Goal: Task Accomplishment & Management: Manage account settings

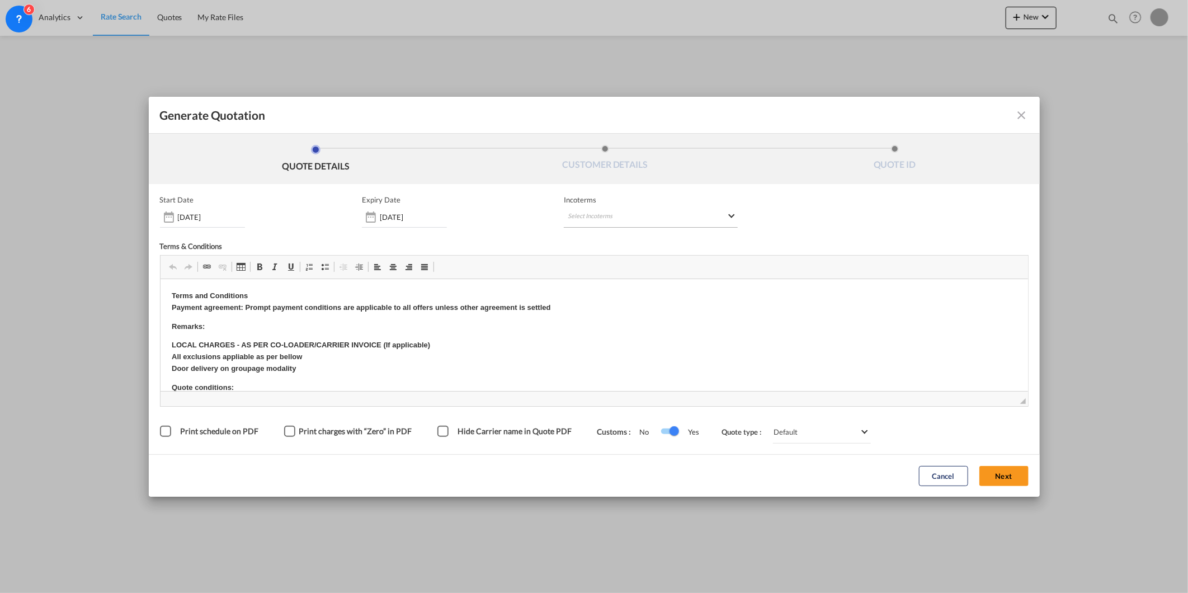
click at [623, 218] on md-select "Select Incoterms" at bounding box center [651, 218] width 174 height 20
click at [624, 246] on div at bounding box center [626, 240] width 119 height 17
click at [619, 239] on input "search" at bounding box center [621, 240] width 103 height 10
type input "fob"
drag, startPoint x: 627, startPoint y: 263, endPoint x: 587, endPoint y: 35, distance: 231.6
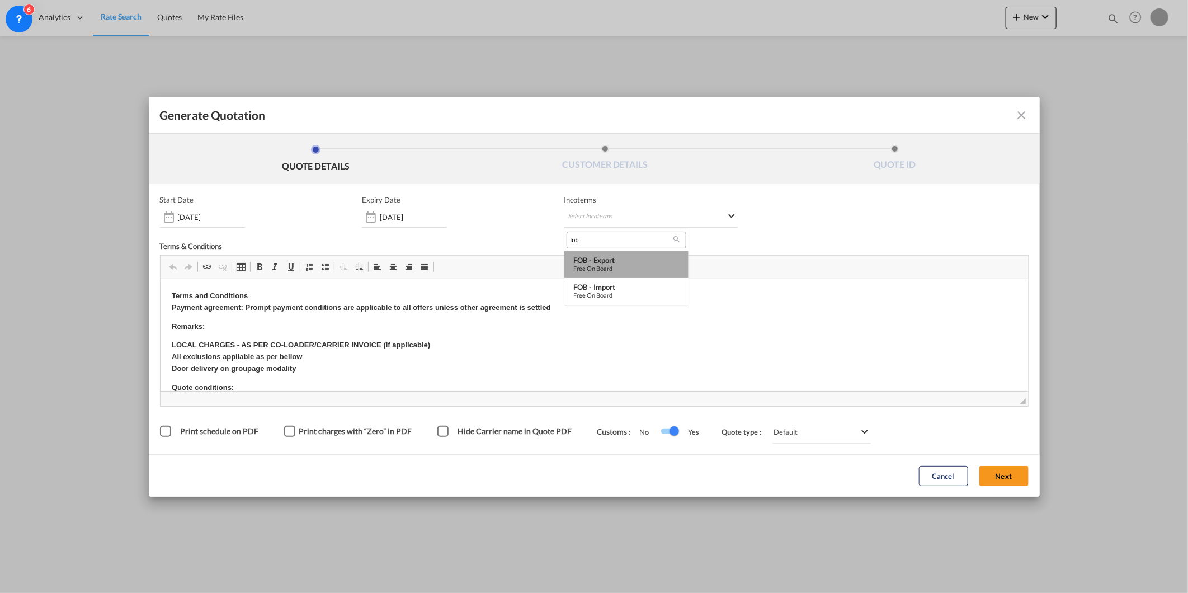
click at [627, 263] on div "FOB - export" at bounding box center [626, 260] width 106 height 9
click at [1013, 474] on button "Next" at bounding box center [1003, 476] width 49 height 20
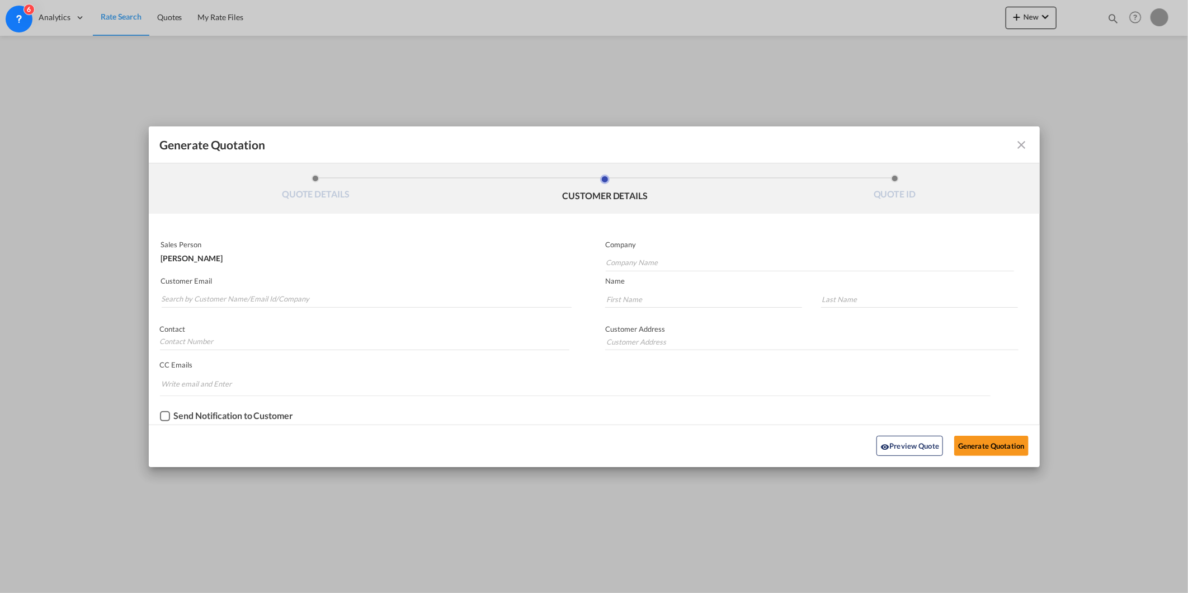
click at [395, 286] on md-autocomplete-wrap "Generate QuotationQUOTE ..." at bounding box center [366, 296] width 411 height 22
click at [394, 291] on input "Search by Customer Name/Email Id/Company" at bounding box center [367, 299] width 411 height 17
type input "[PERSON_NAME]"
click at [261, 350] on div "[PERSON_NAME] [PERSON_NAME][EMAIL_ADDRESS][DOMAIN_NAME] | C Gate" at bounding box center [366, 352] width 411 height 30
type input "C Gate"
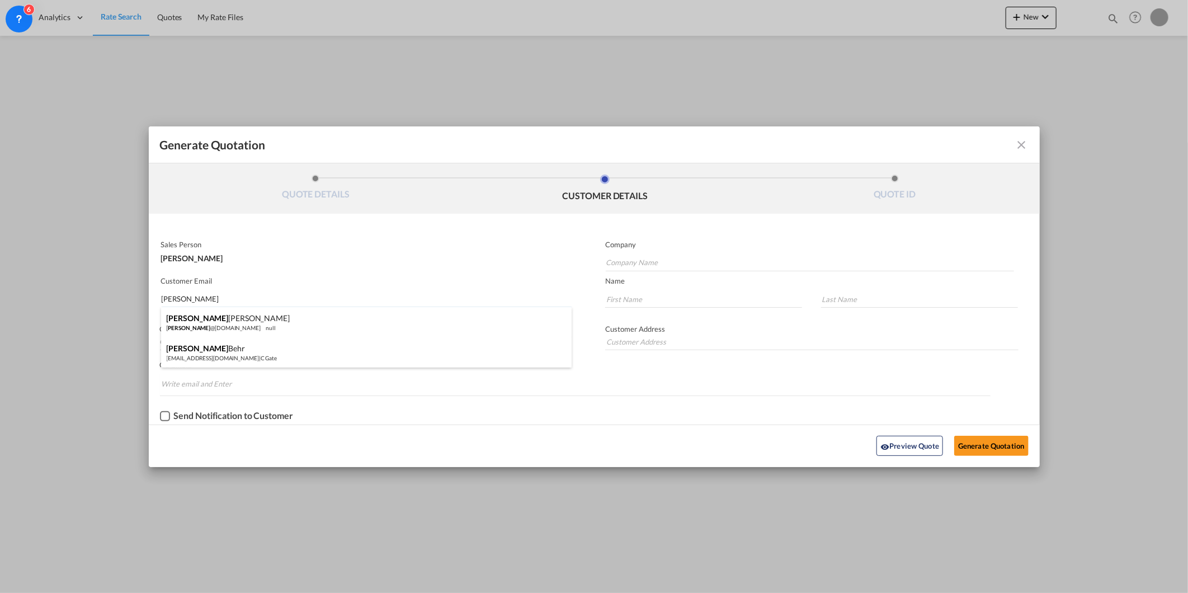
type input "[EMAIL_ADDRESS][DOMAIN_NAME]"
type input "[PERSON_NAME]"
type input "Behr"
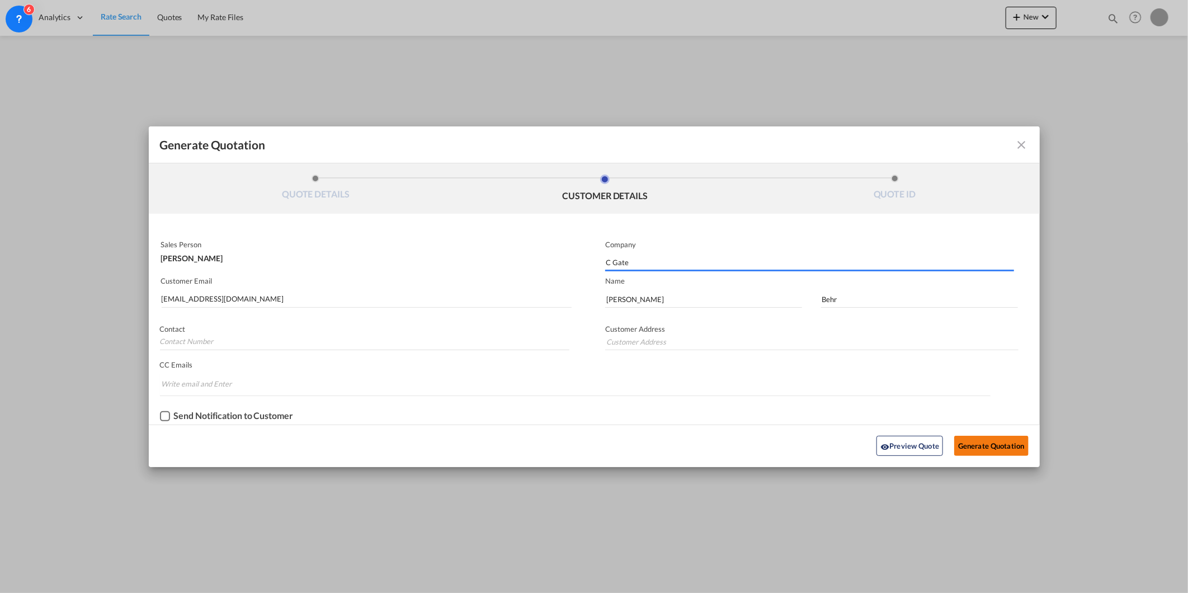
click at [1002, 441] on button "Generate Quotation" at bounding box center [991, 446] width 74 height 20
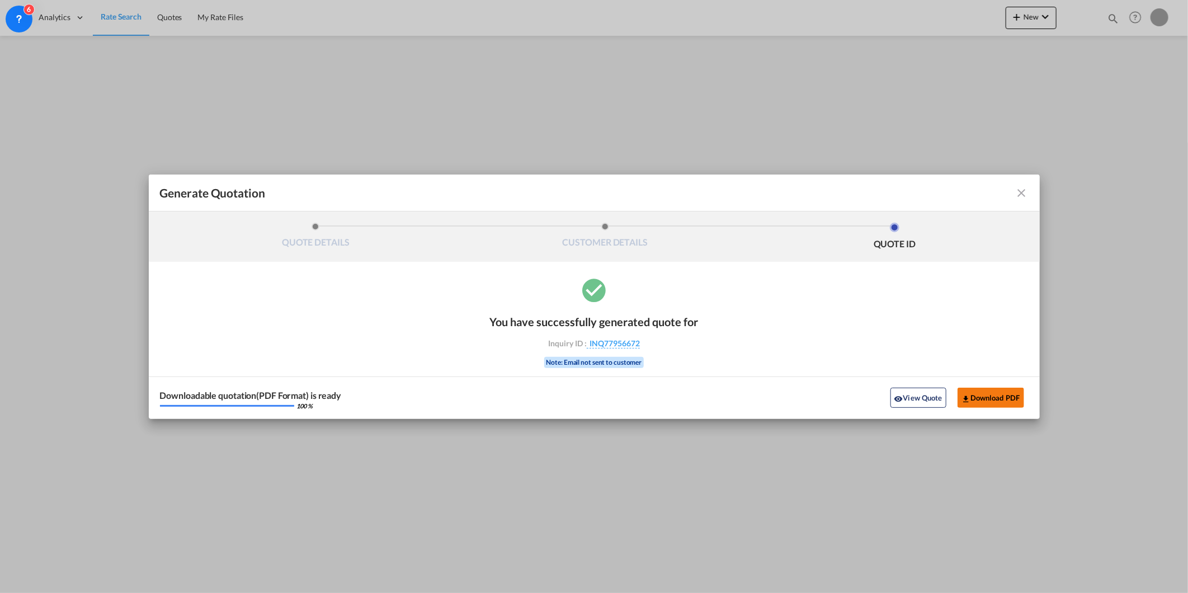
click at [1004, 397] on button "Download PDF" at bounding box center [991, 398] width 67 height 20
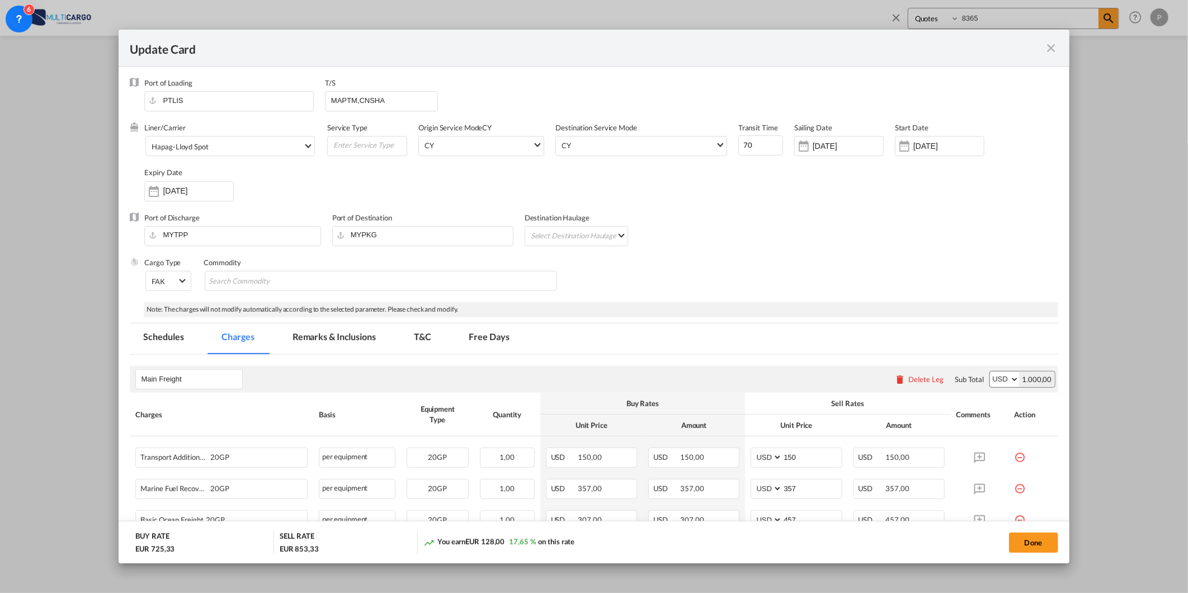
click at [1052, 49] on md-icon "icon-close fg-AAA8AD m-0 pointer" at bounding box center [1051, 47] width 13 height 13
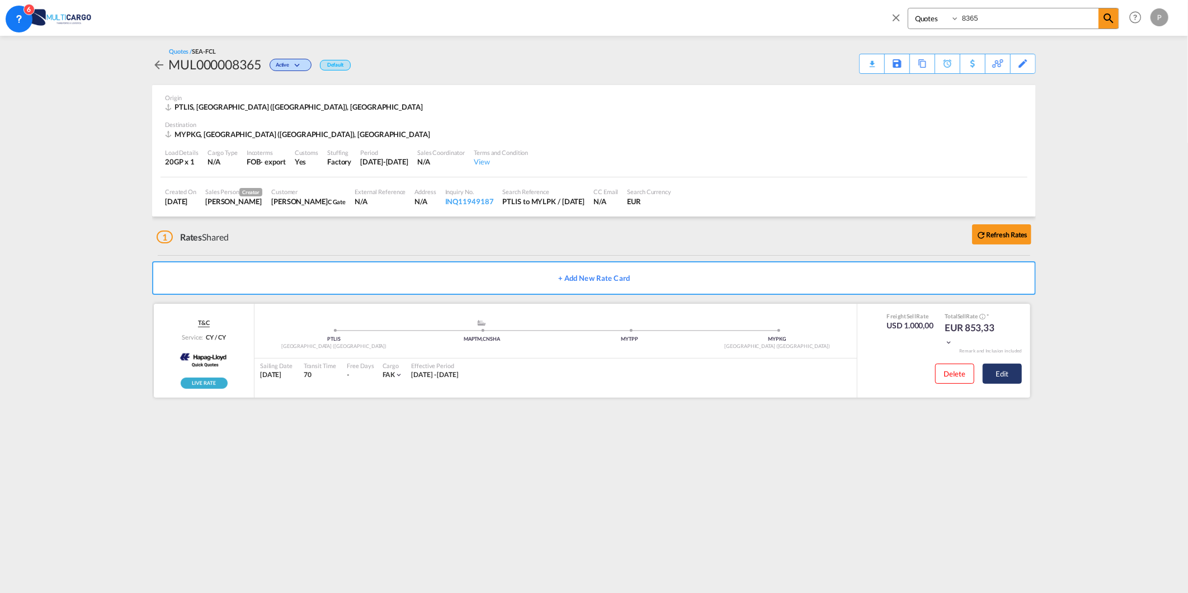
click at [1003, 378] on button "Edit" at bounding box center [1002, 374] width 39 height 20
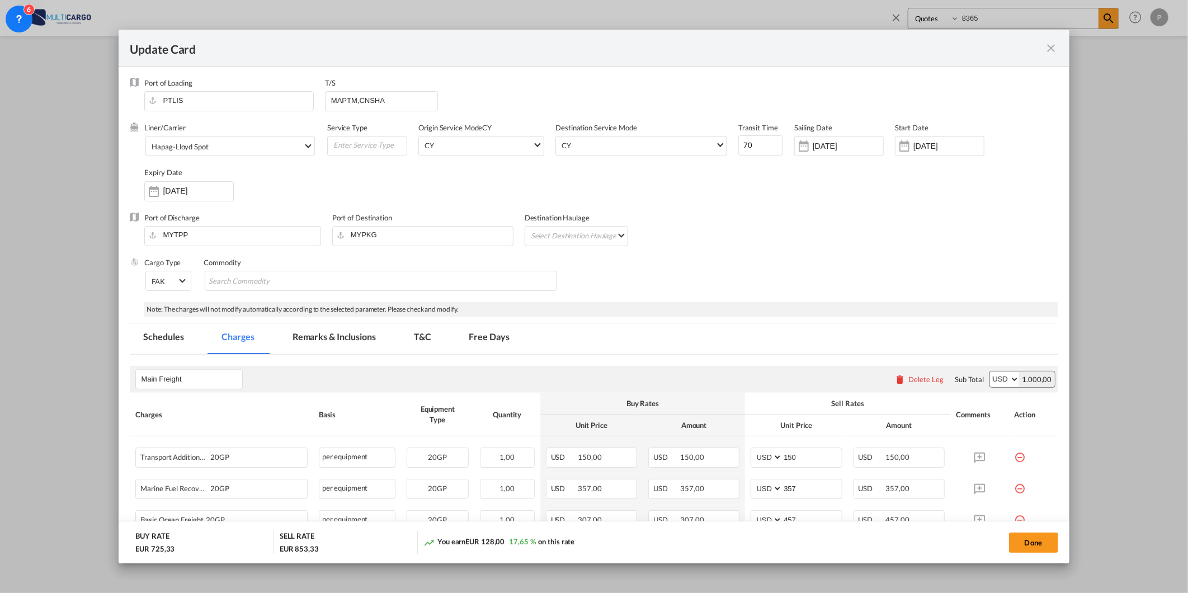
click at [1047, 41] on md-icon "icon-close fg-AAA8AD m-0 pointer" at bounding box center [1051, 47] width 13 height 13
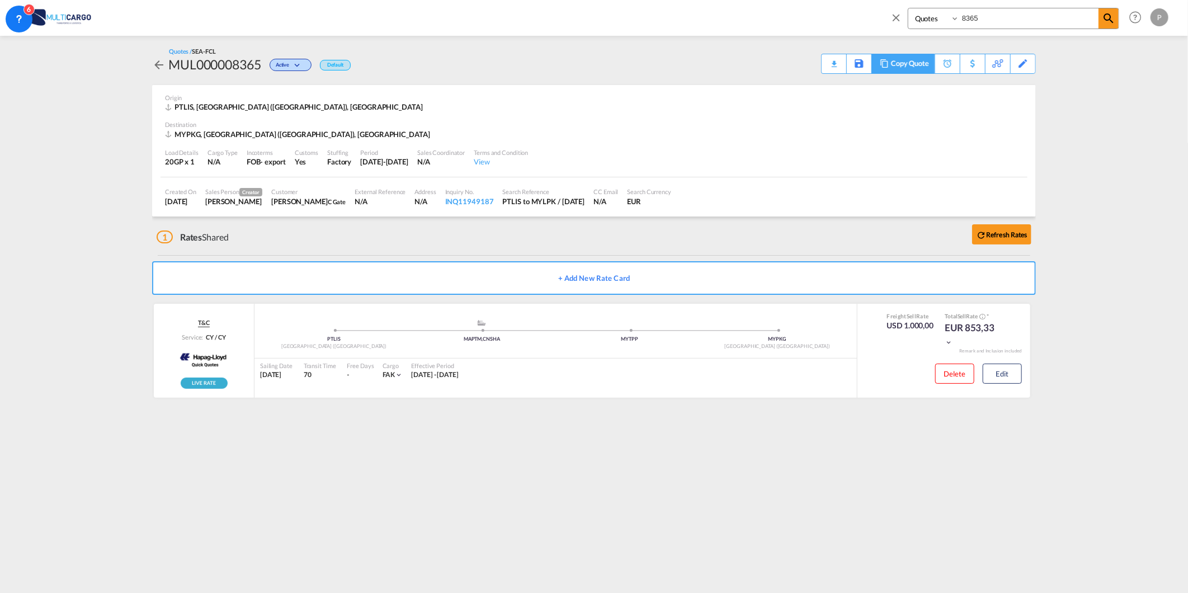
click at [920, 60] on div "Copy Quote" at bounding box center [910, 63] width 38 height 19
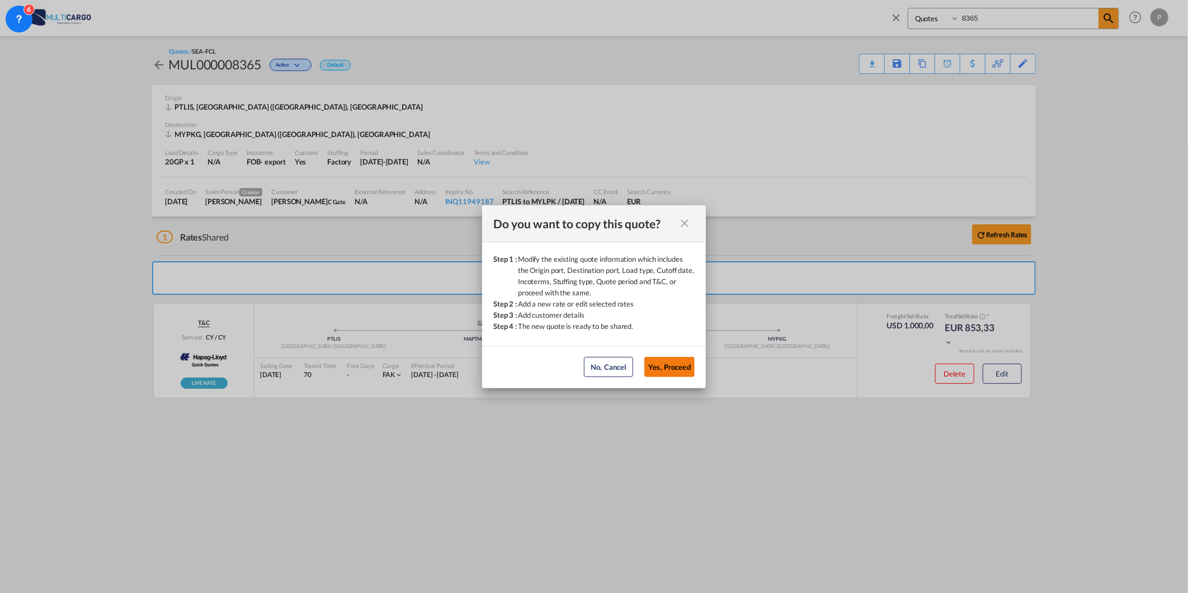
click at [665, 362] on button "Yes, Proceed" at bounding box center [669, 367] width 50 height 20
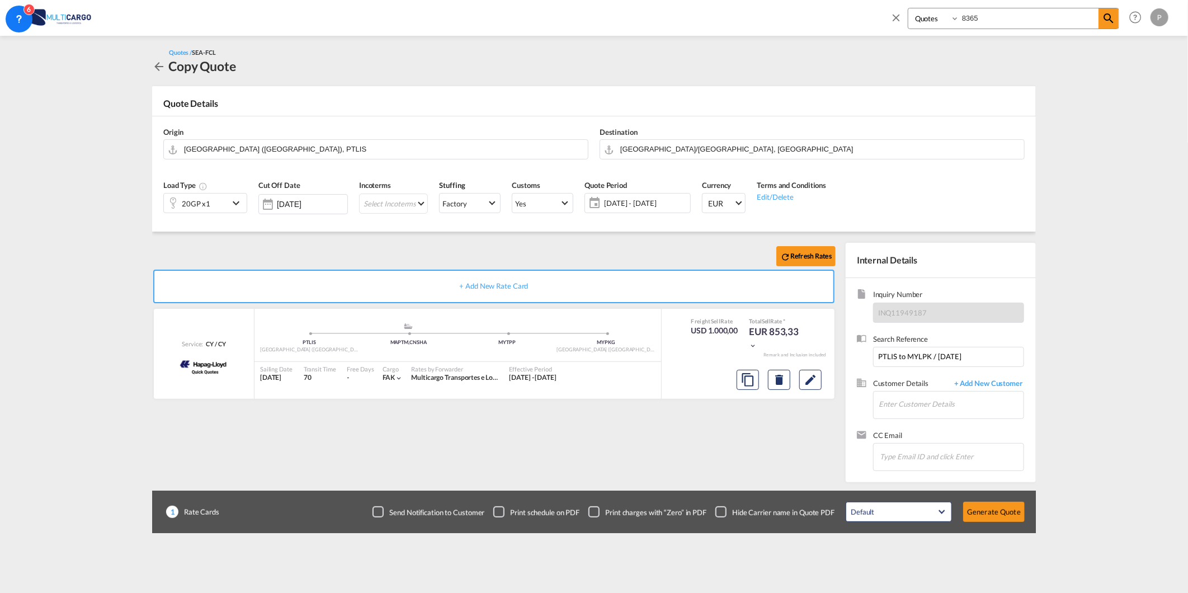
click at [227, 197] on div "20GP x1" at bounding box center [196, 203] width 65 height 19
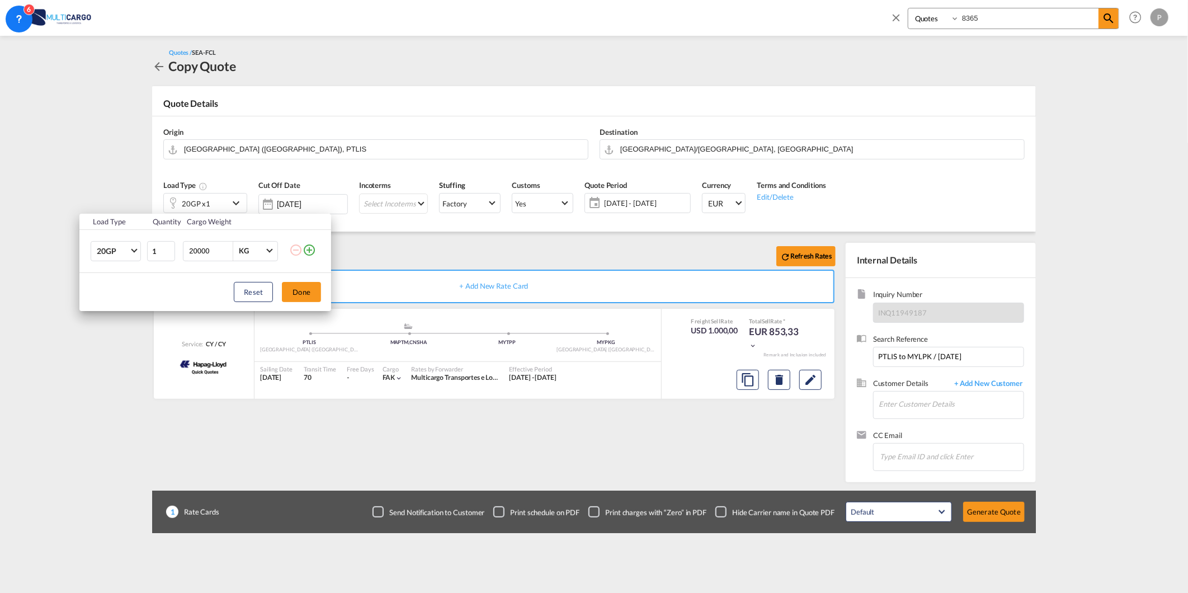
click at [323, 249] on td at bounding box center [310, 250] width 43 height 43
click at [311, 249] on md-icon "icon-plus-circle-outline" at bounding box center [309, 249] width 13 height 13
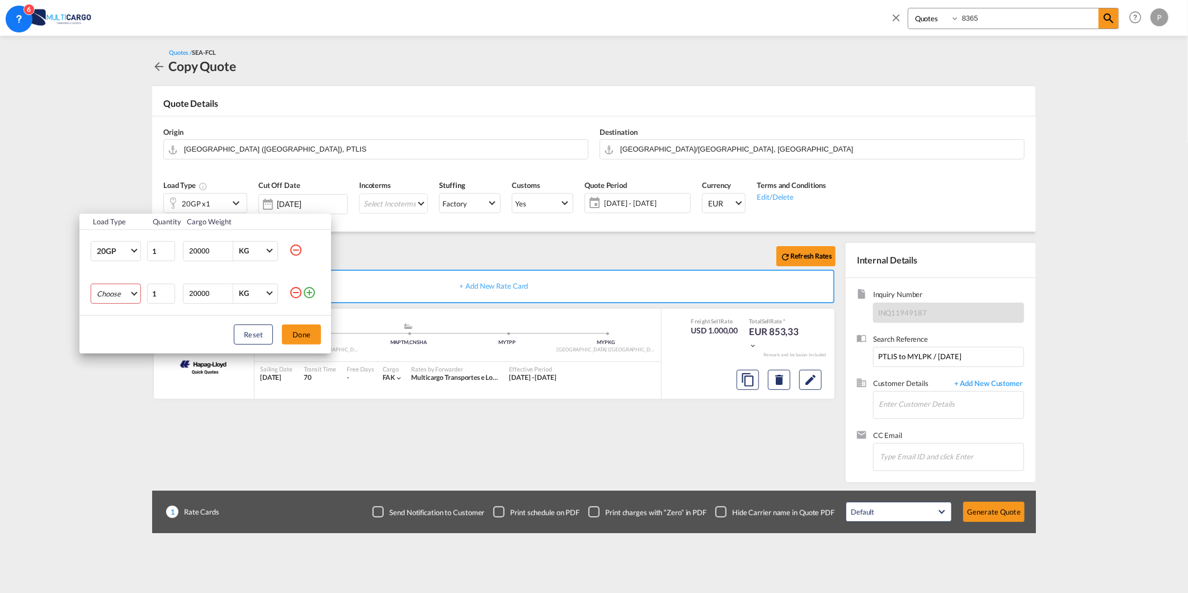
click at [121, 291] on md-select "Choose 20GP 40GP 40HC 45HC 20RE 40RE 40HR 20OT 40OT 20FR 40FR 40NR 20NR 45S 20T…" at bounding box center [116, 294] width 50 height 20
click at [119, 347] on md-option "40HC" at bounding box center [126, 347] width 76 height 27
click at [286, 336] on button "Done" at bounding box center [301, 334] width 39 height 20
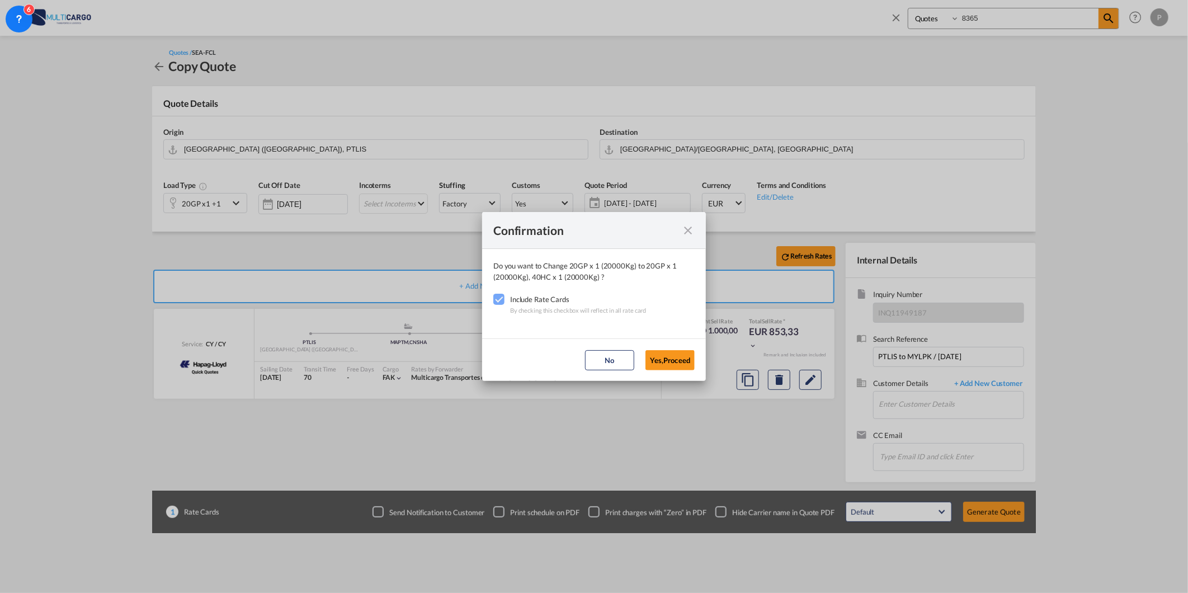
click at [682, 356] on button "Yes,Proceed" at bounding box center [670, 360] width 49 height 20
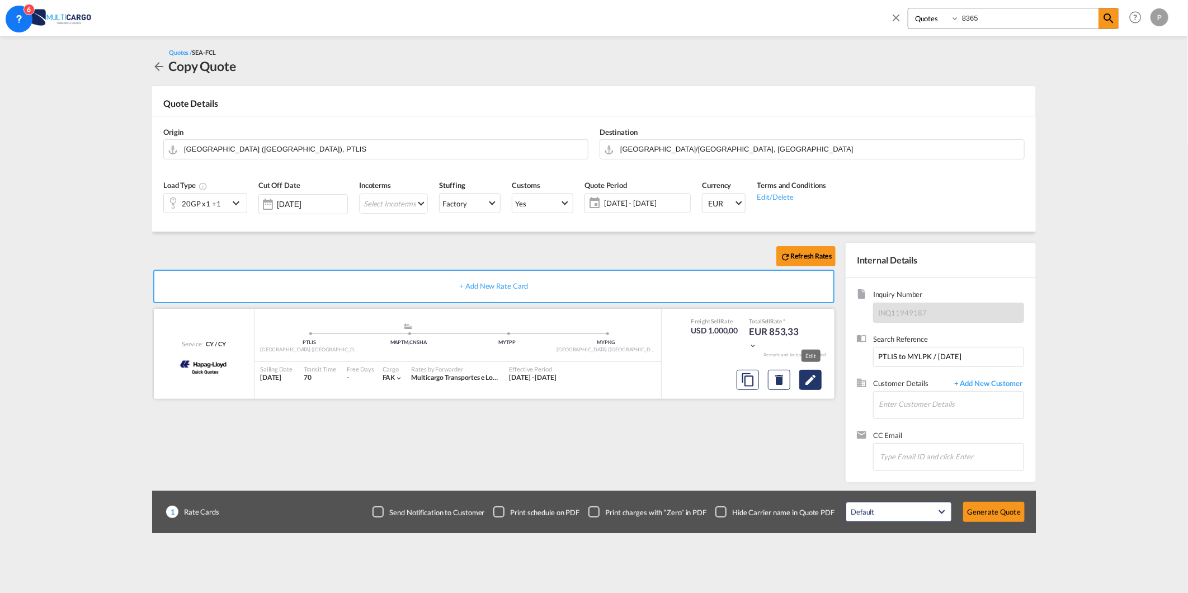
click at [810, 375] on md-icon "Edit" at bounding box center [810, 379] width 13 height 13
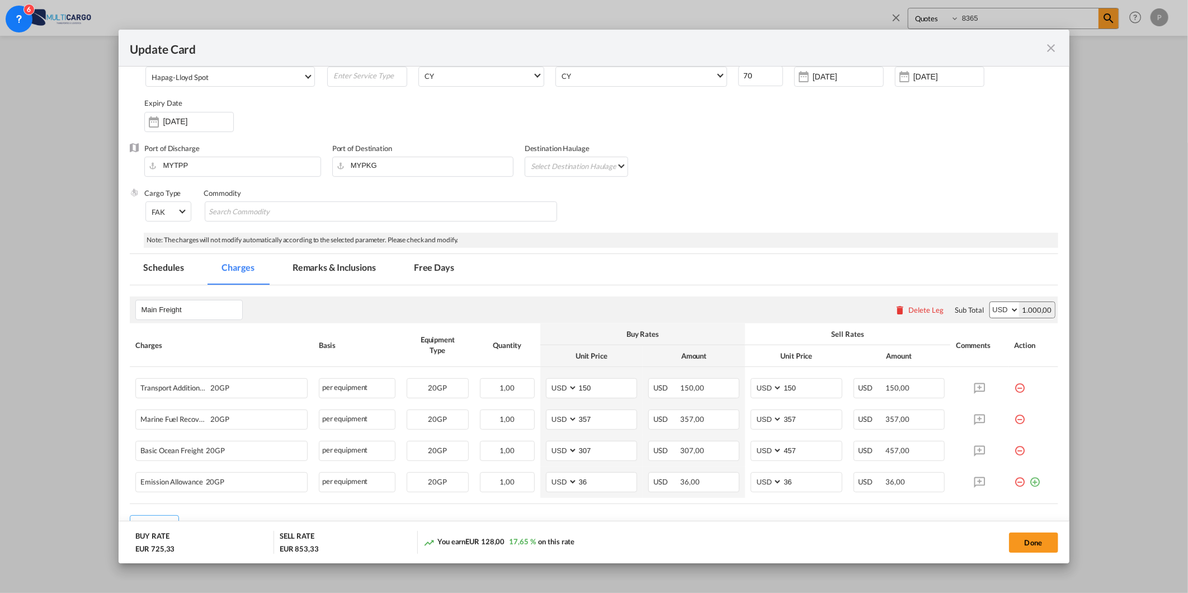
scroll to position [134, 0]
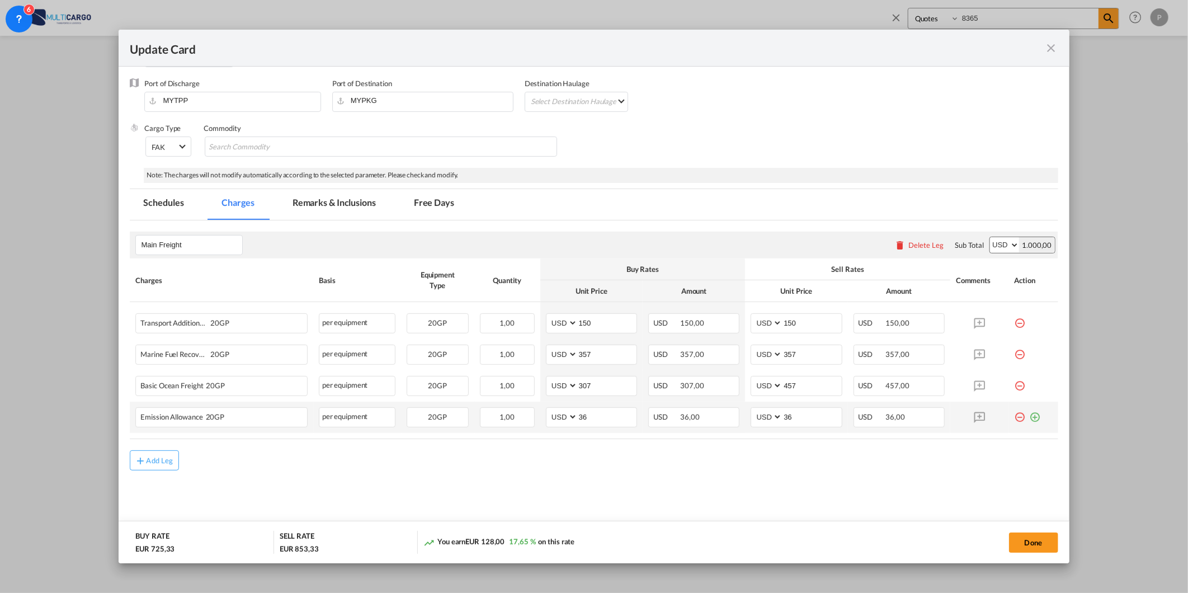
click at [1030, 418] on md-icon "icon-plus-circle-outline green-400-fg" at bounding box center [1035, 412] width 11 height 11
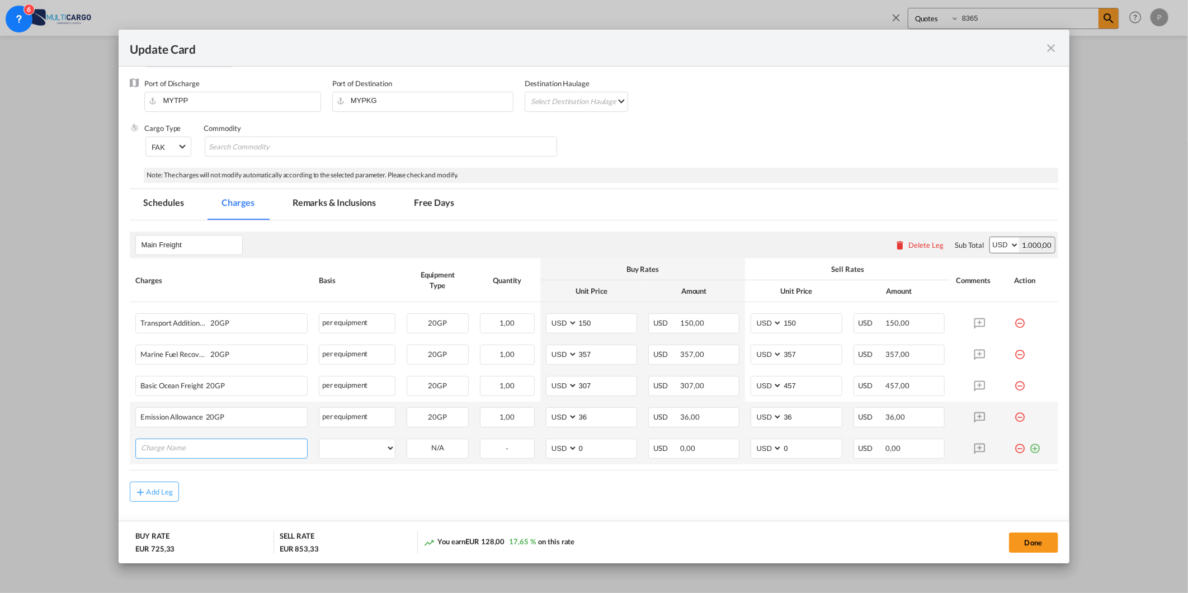
click at [245, 451] on input "Charge Name" at bounding box center [224, 447] width 166 height 17
click at [219, 394] on div "Basic Ocean Freight 20GP" at bounding box center [221, 386] width 172 height 20
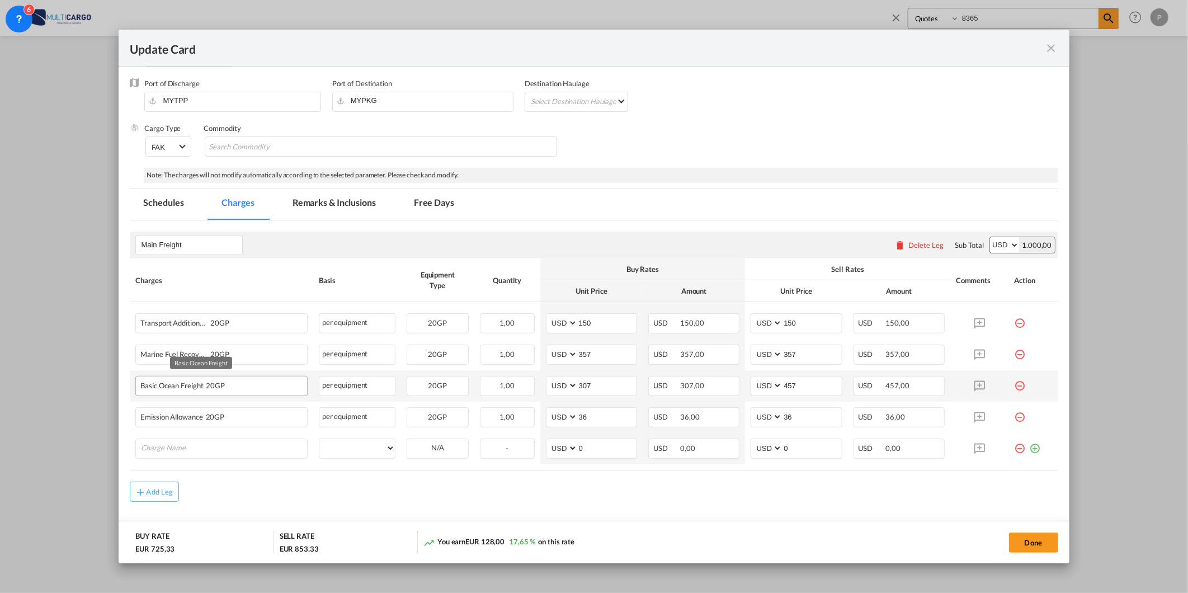
click at [220, 387] on span "20GP" at bounding box center [215, 386] width 22 height 8
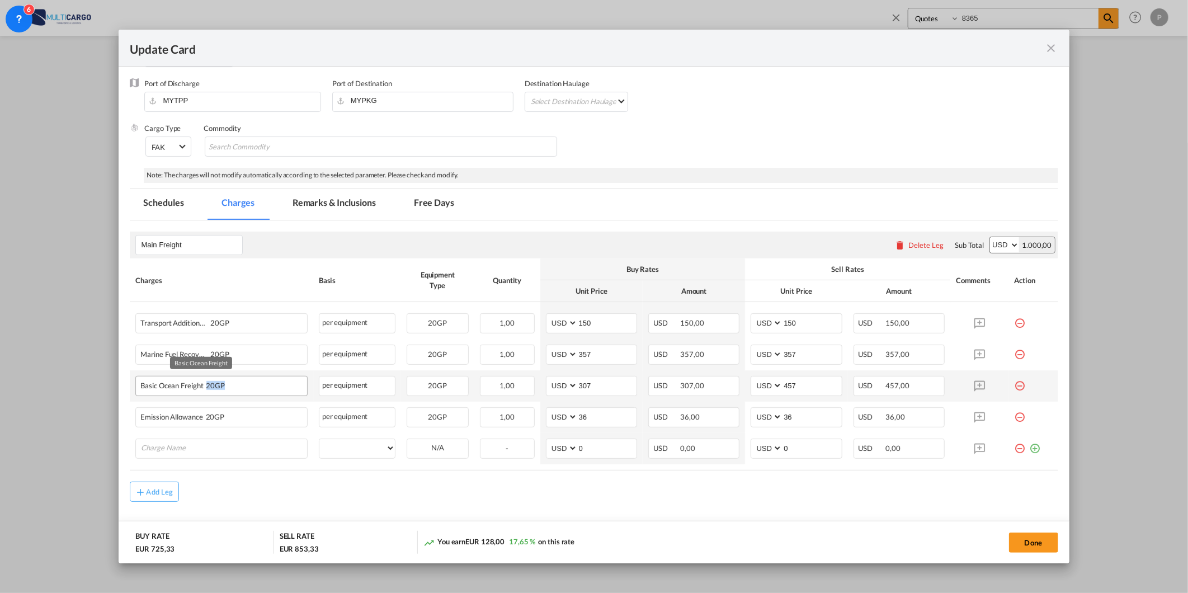
drag, startPoint x: 220, startPoint y: 387, endPoint x: 230, endPoint y: 386, distance: 10.1
click at [230, 386] on div "Basic Ocean Freight 20GP" at bounding box center [200, 382] width 121 height 13
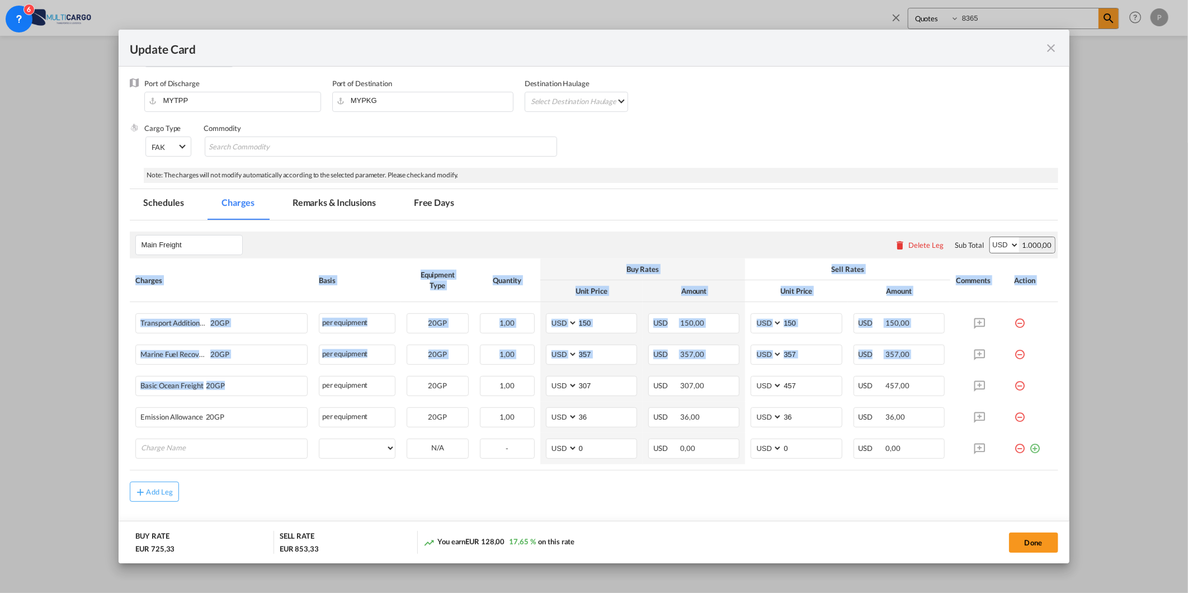
drag, startPoint x: 230, startPoint y: 386, endPoint x: 101, endPoint y: 386, distance: 128.7
click at [101, 386] on div "Update Card Port of Loading PTLIS T/S MAPTM,CNSHA Liner/Carrier Hapag-Lloyd Spo…" at bounding box center [594, 296] width 1188 height 593
click at [213, 387] on span "20GP" at bounding box center [215, 386] width 22 height 8
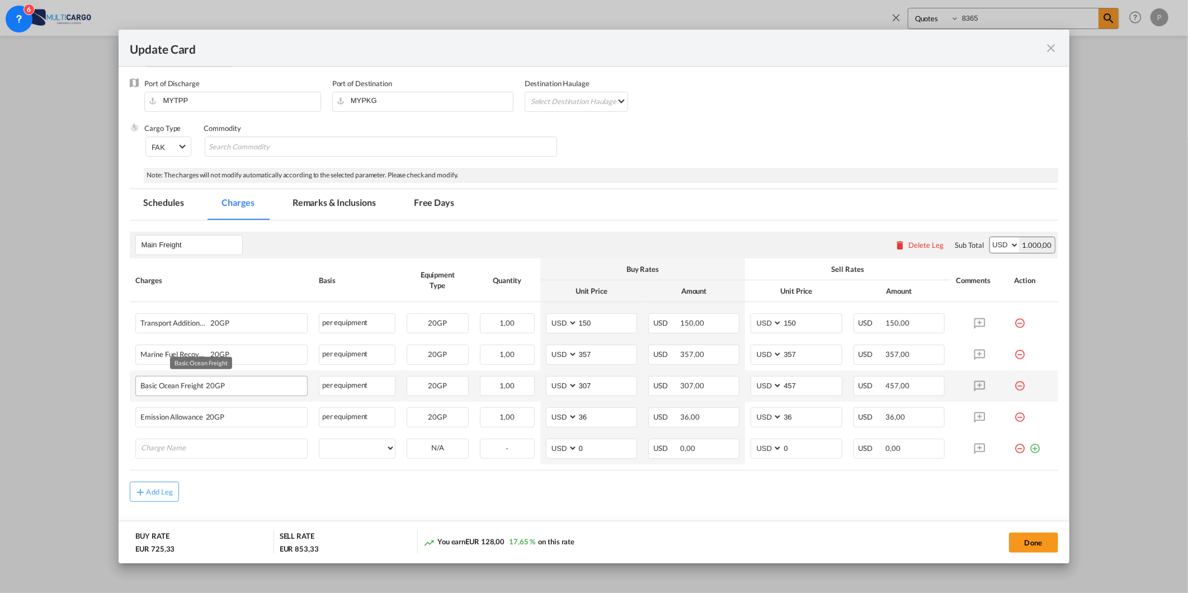
click at [135, 386] on div "Basic Ocean Freight 20GP" at bounding box center [221, 386] width 172 height 20
click at [152, 454] on input "Charge Name" at bounding box center [224, 447] width 166 height 17
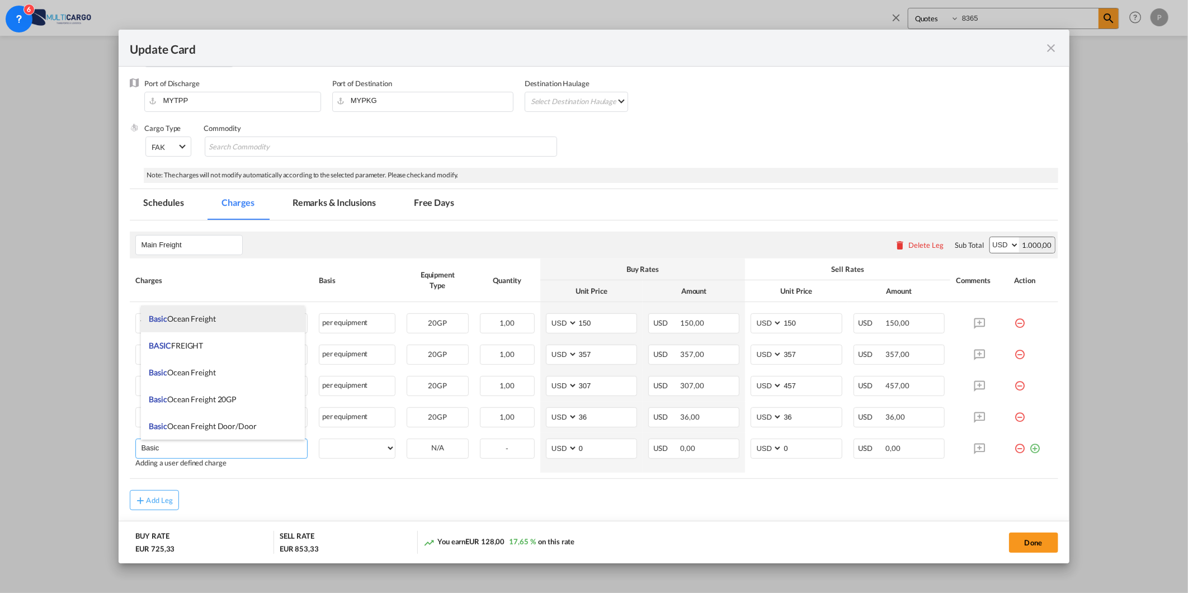
click at [210, 321] on span "Basic Ocean Freight" at bounding box center [182, 319] width 67 height 10
type input "Basic Ocean Freight"
select select "per equipment"
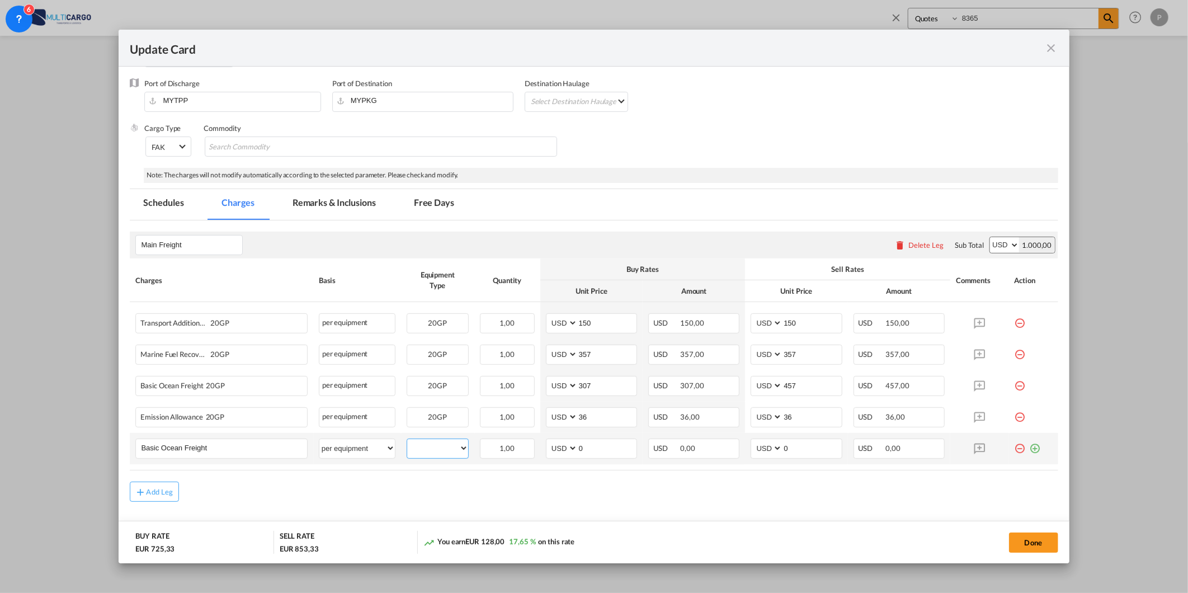
click at [422, 446] on select "20GP 40HC" at bounding box center [437, 448] width 61 height 15
select select "40HC"
click at [407, 441] on select "20GP 40HC" at bounding box center [437, 448] width 61 height 15
click at [582, 448] on input "0" at bounding box center [607, 447] width 59 height 17
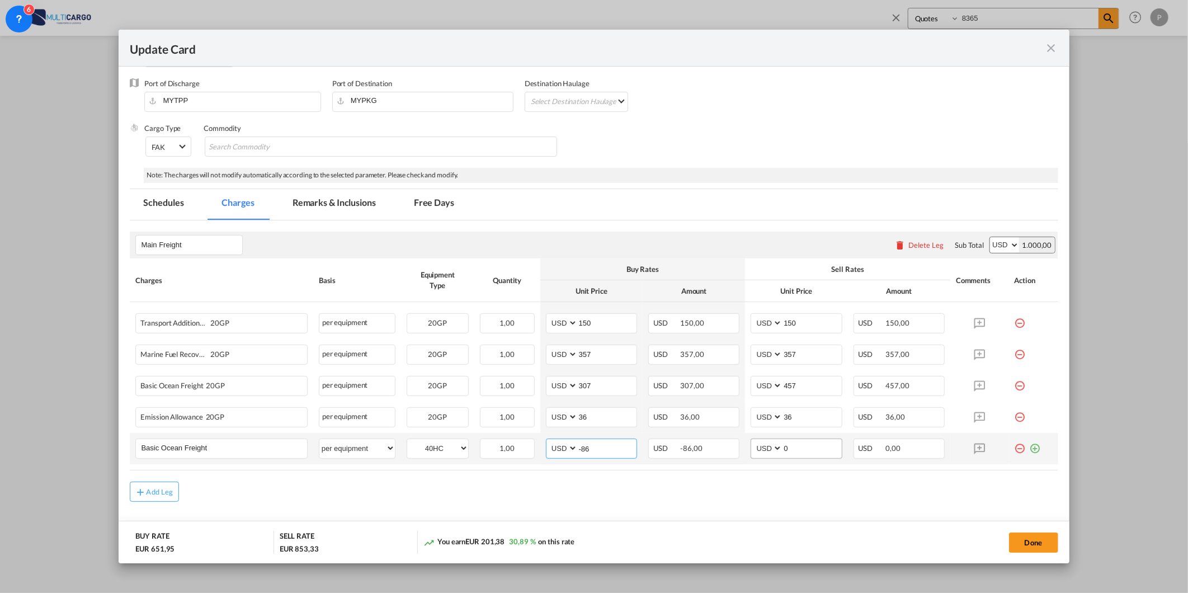
type input "-86"
drag, startPoint x: 798, startPoint y: 450, endPoint x: 751, endPoint y: 450, distance: 47.5
click at [751, 450] on md-input-container "AED AFN ALL AMD ANG AOA ARS AUD AWG AZN BAM BBD BDT BGN BHD BIF BMD BND BOB BRL…" at bounding box center [796, 449] width 91 height 20
type input "300"
drag, startPoint x: 1026, startPoint y: 445, endPoint x: 1001, endPoint y: 451, distance: 25.2
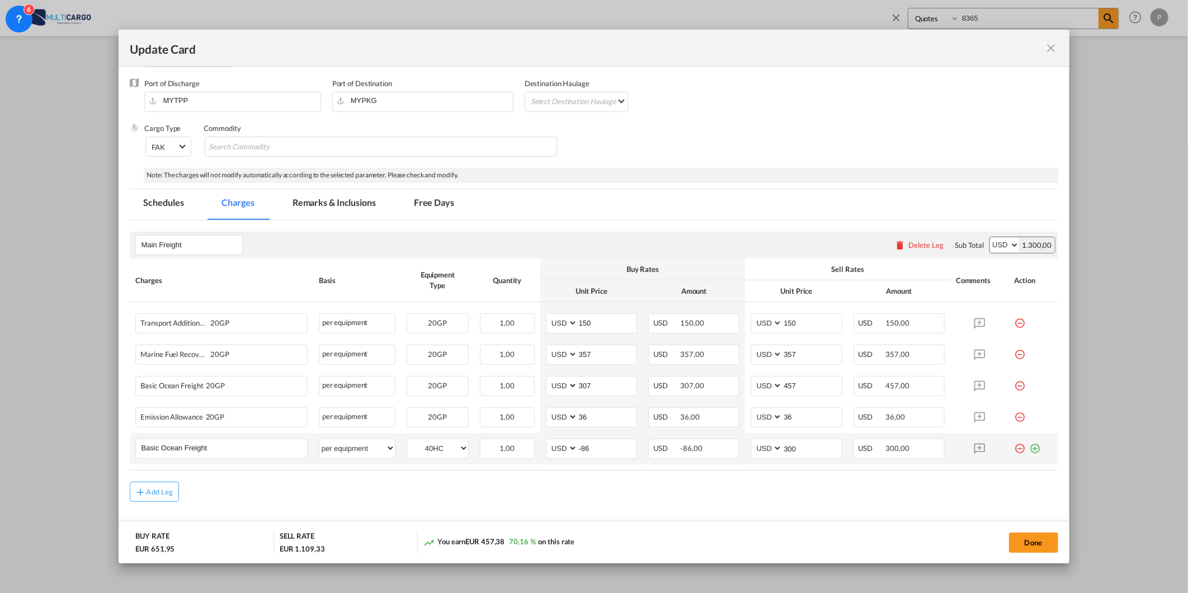
click at [1030, 445] on md-icon "icon-plus-circle-outline green-400-fg" at bounding box center [1035, 444] width 11 height 11
click at [187, 482] on input "Charge Name" at bounding box center [224, 478] width 166 height 17
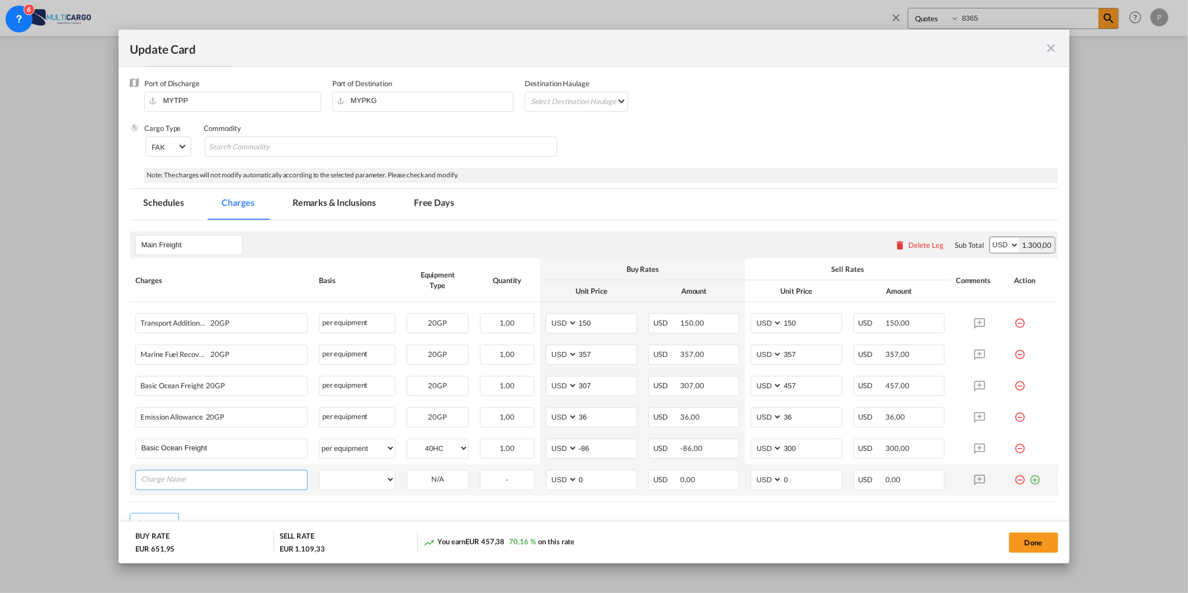
click at [215, 473] on input "Charge Name" at bounding box center [224, 478] width 166 height 17
paste input "Freight Surcharges"
type input "Freight Surcharges"
click at [208, 458] on span "Freight Surcharges" at bounding box center [181, 458] width 64 height 10
select select "per equipment"
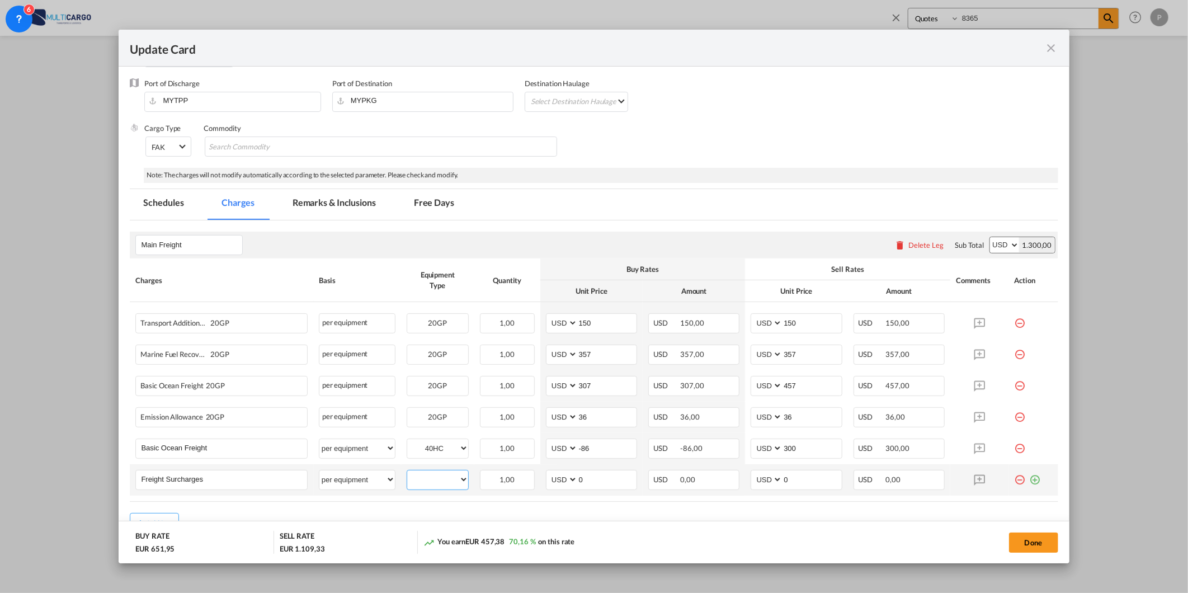
click at [433, 479] on select "20GP 40HC" at bounding box center [437, 479] width 61 height 15
select select "40HC"
click at [407, 472] on select "20GP 40HC" at bounding box center [437, 479] width 61 height 15
click at [578, 477] on input "0" at bounding box center [607, 478] width 59 height 17
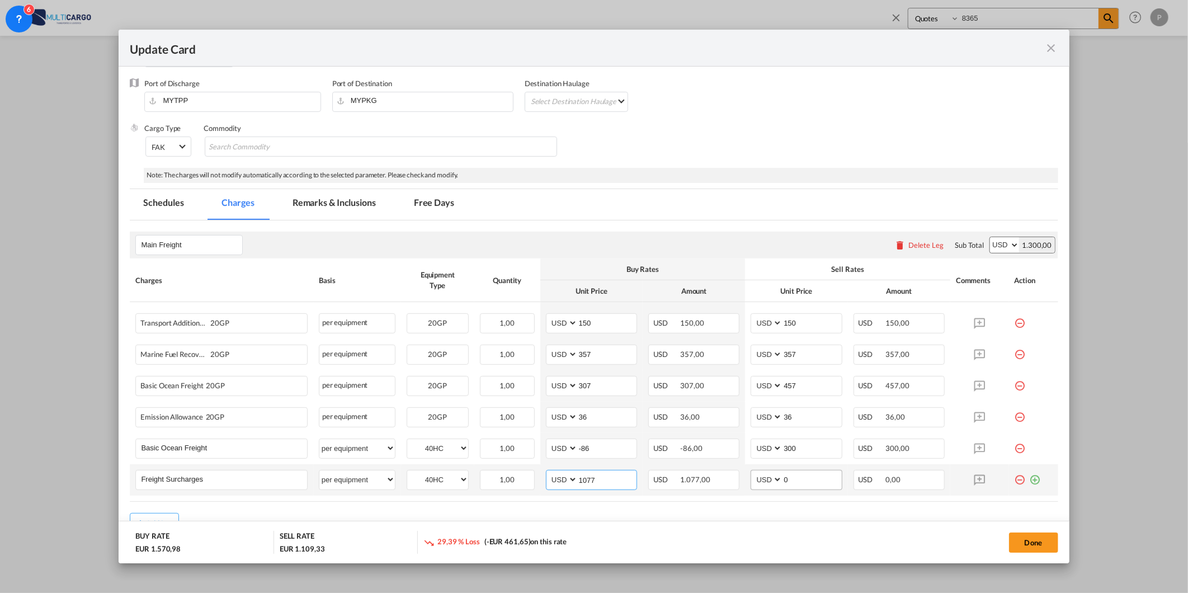
type input "1077"
drag, startPoint x: 796, startPoint y: 479, endPoint x: 757, endPoint y: 482, distance: 38.7
click at [757, 482] on md-input-container "AED AFN ALL AMD ANG AOA ARS AUD AWG AZN BAM BBD BDT BGN BHD BIF BMD BND BOB BRL…" at bounding box center [796, 480] width 91 height 20
type input "1277"
click at [1031, 477] on md-icon "icon-plus-circle-outline green-400-fg" at bounding box center [1035, 475] width 11 height 11
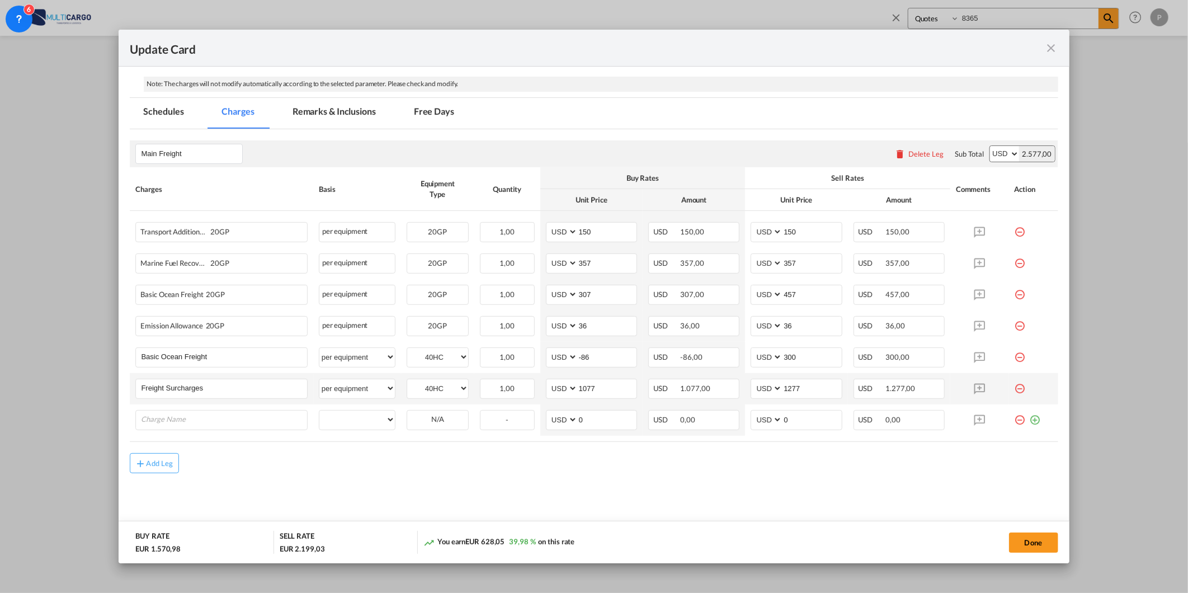
scroll to position [228, 0]
click at [1009, 417] on td "Update Card Port ..." at bounding box center [1033, 417] width 49 height 31
click at [1015, 417] on md-icon "icon-minus-circle-outline red-400-fg" at bounding box center [1020, 413] width 11 height 11
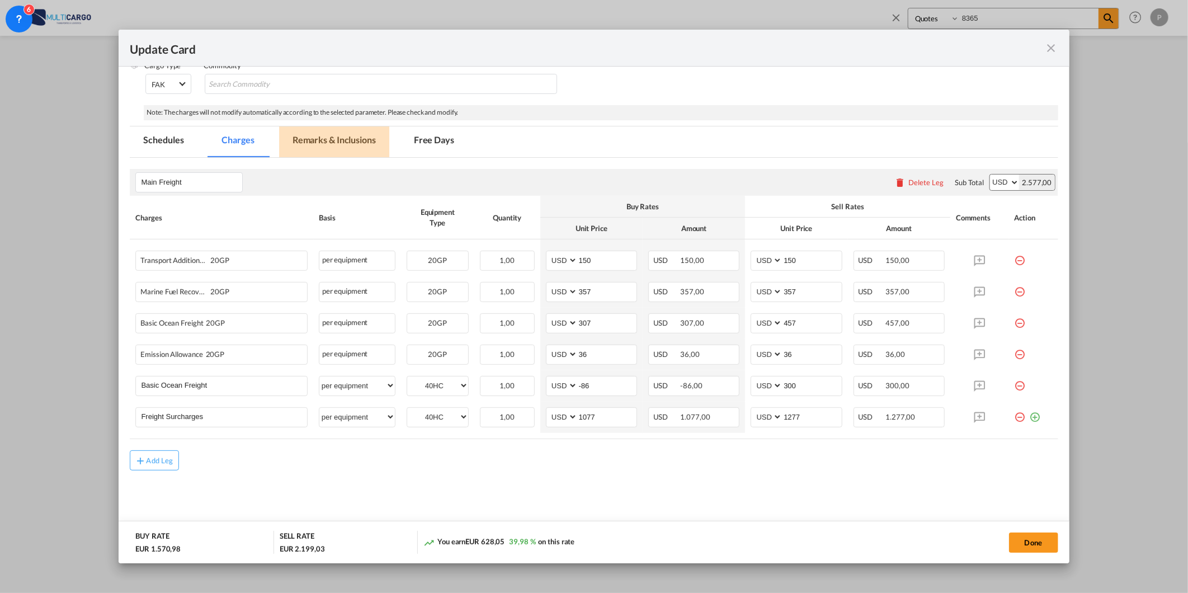
click at [355, 136] on md-tab-item "Remarks & Inclusions" at bounding box center [334, 141] width 110 height 31
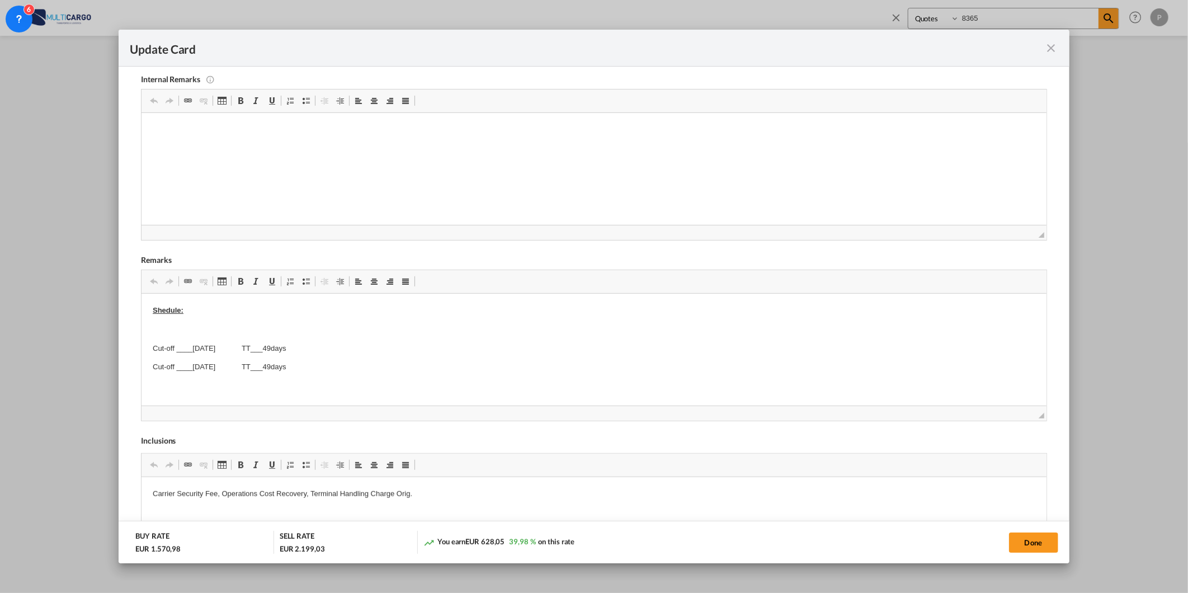
scroll to position [383, 0]
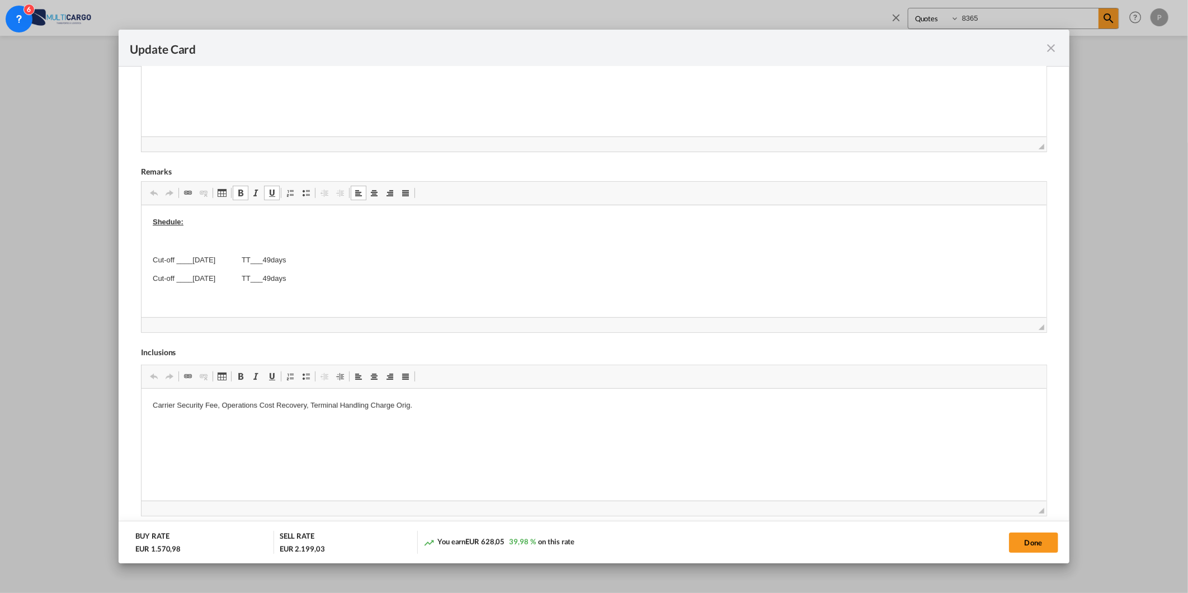
drag, startPoint x: 329, startPoint y: 277, endPoint x: 130, endPoint y: 259, distance: 199.9
click at [142, 259] on html "Shedule: Cut-off ____2025-09-25 TT___49days Cut-off ____2025-10-01 TT___49days …" at bounding box center [594, 503] width 905 height 597
click at [310, 248] on body "Shedule: ETD: 20/09/2025 ETA: 13/11/2025 ETD: 03/10/2025 ETA: 20/11/2025 ETD: 2…" at bounding box center [594, 463] width 882 height 726
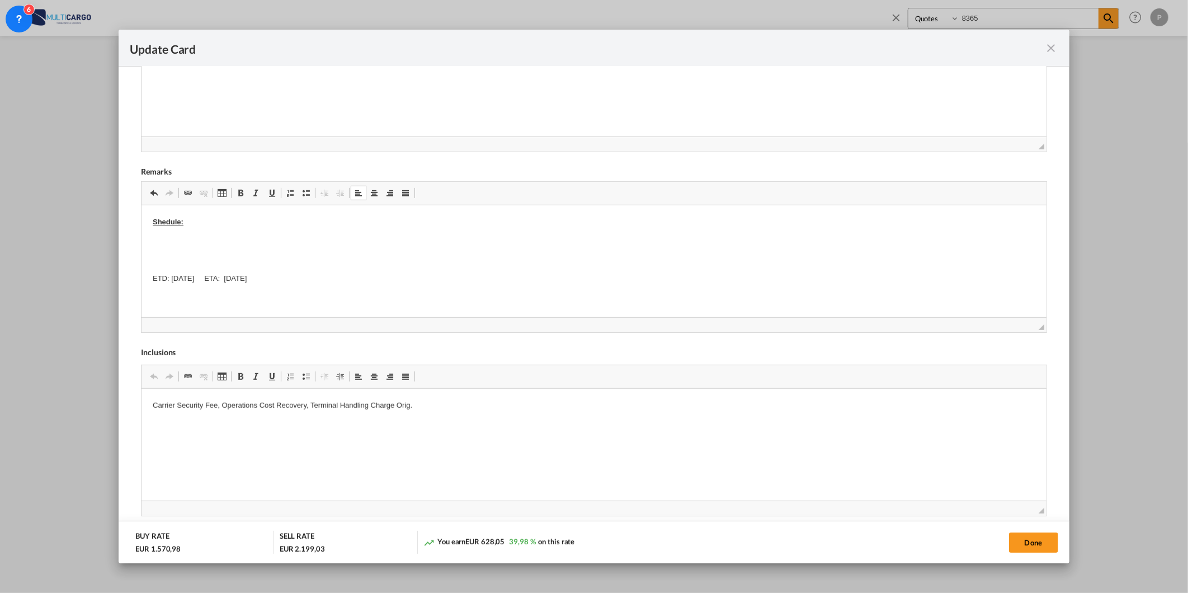
drag, startPoint x: 280, startPoint y: 313, endPoint x: 144, endPoint y: 240, distance: 154.2
click at [144, 240] on html "Shedule: ETD: 20/09/2025 ETA: 13/11/2025 ETD: 03/10/2025 ETA: 20/11/2025 ETD: 2…" at bounding box center [594, 579] width 905 height 748
click at [284, 262] on p "Editor de texto enriquecido, editor29" at bounding box center [594, 260] width 882 height 12
click at [283, 262] on p "ETD: 03/10/2025 ETA: 20/11/2025" at bounding box center [594, 260] width 882 height 12
click at [1038, 543] on button "Done" at bounding box center [1033, 543] width 49 height 20
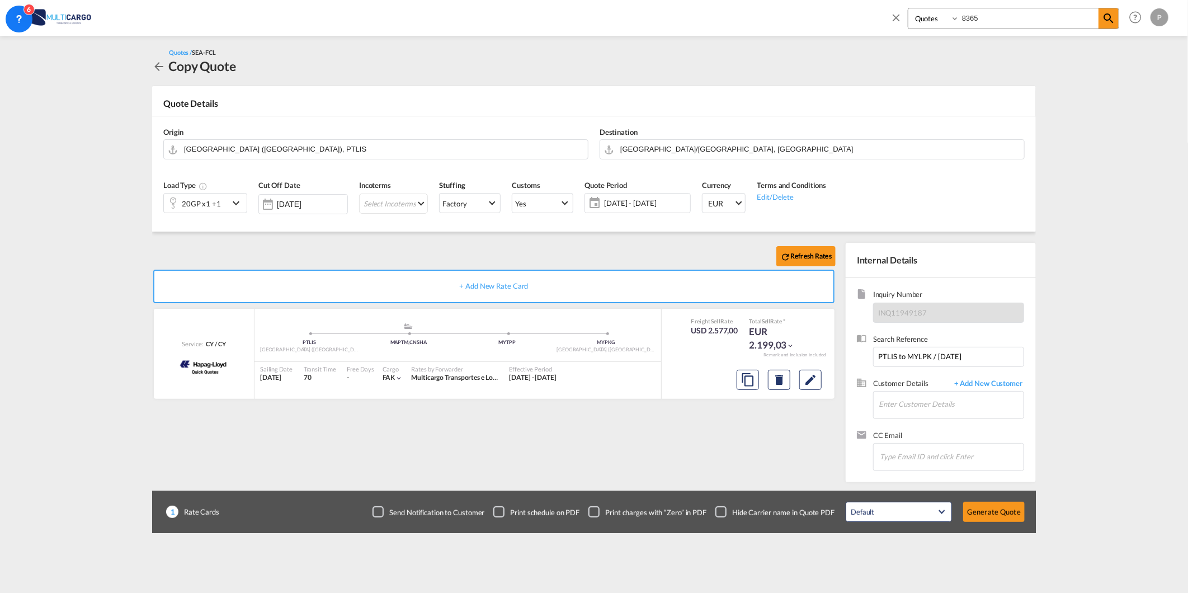
scroll to position [51, 0]
click at [979, 409] on input "Enter Customer Details" at bounding box center [951, 404] width 145 height 25
click at [933, 450] on div "Amanda Behr abe@cgate-logistics.com | C Gate" at bounding box center [950, 454] width 145 height 30
type input "C Gate, Amanda Behr, abe@cgate-logistics.com"
click at [1009, 522] on button "Generate Quote" at bounding box center [994, 512] width 62 height 20
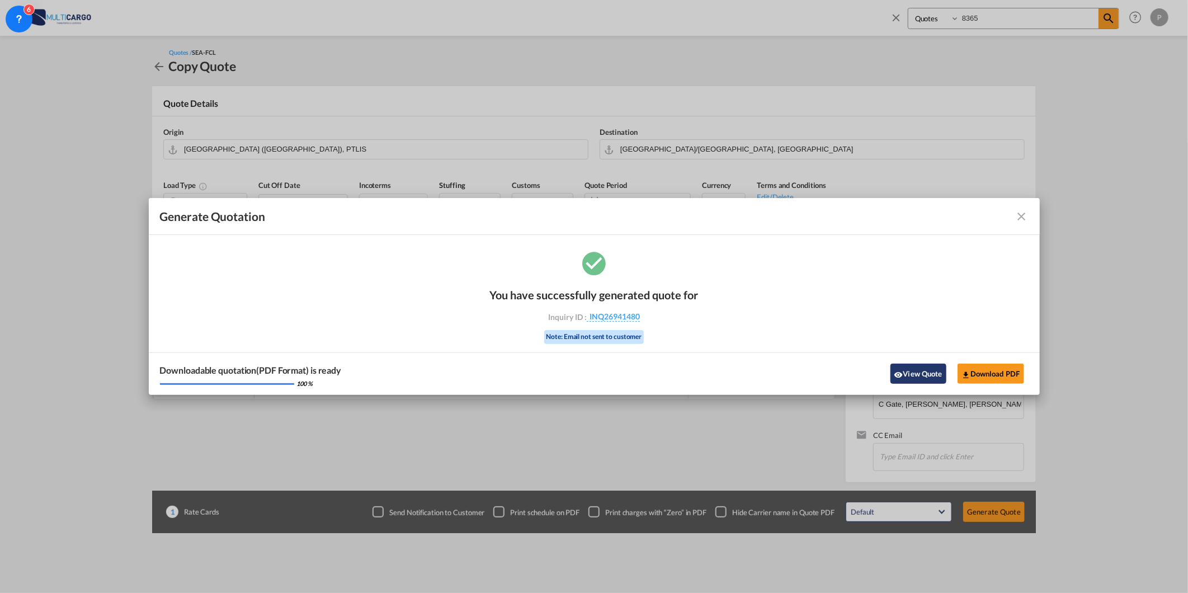
click at [924, 378] on button "View Quote" at bounding box center [919, 374] width 56 height 20
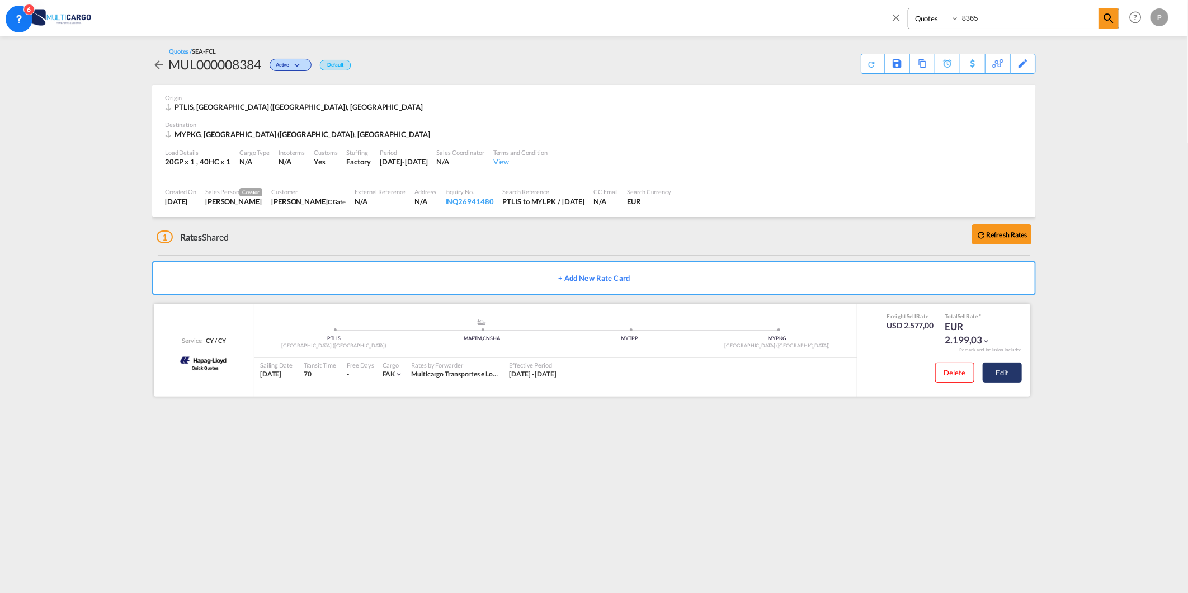
click at [1019, 376] on button "Edit" at bounding box center [1002, 372] width 39 height 20
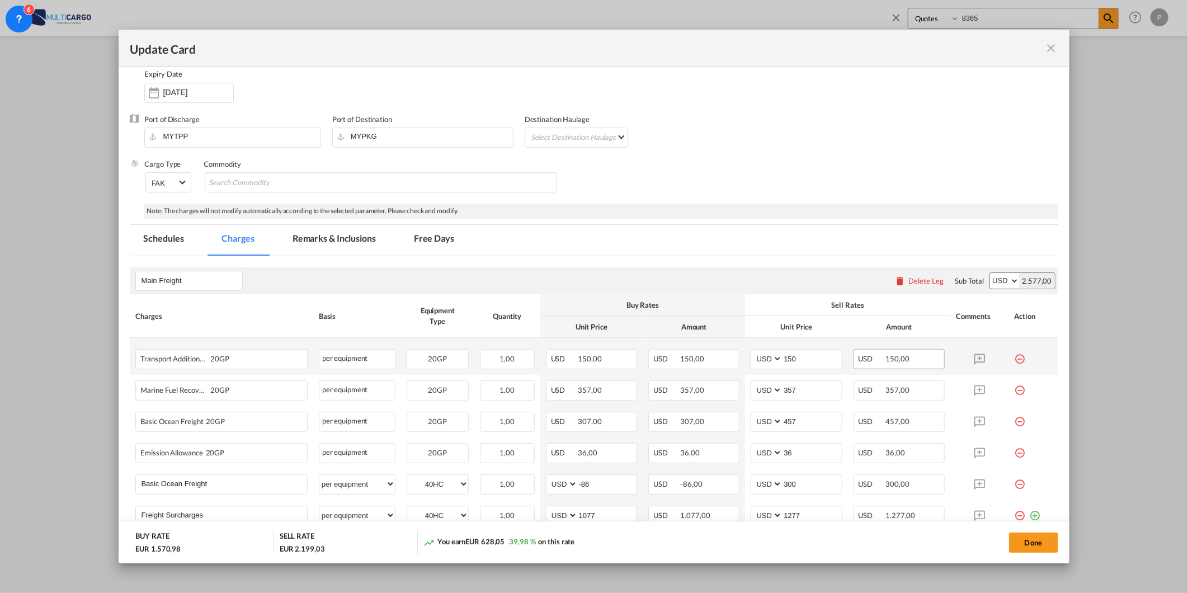
scroll to position [197, 0]
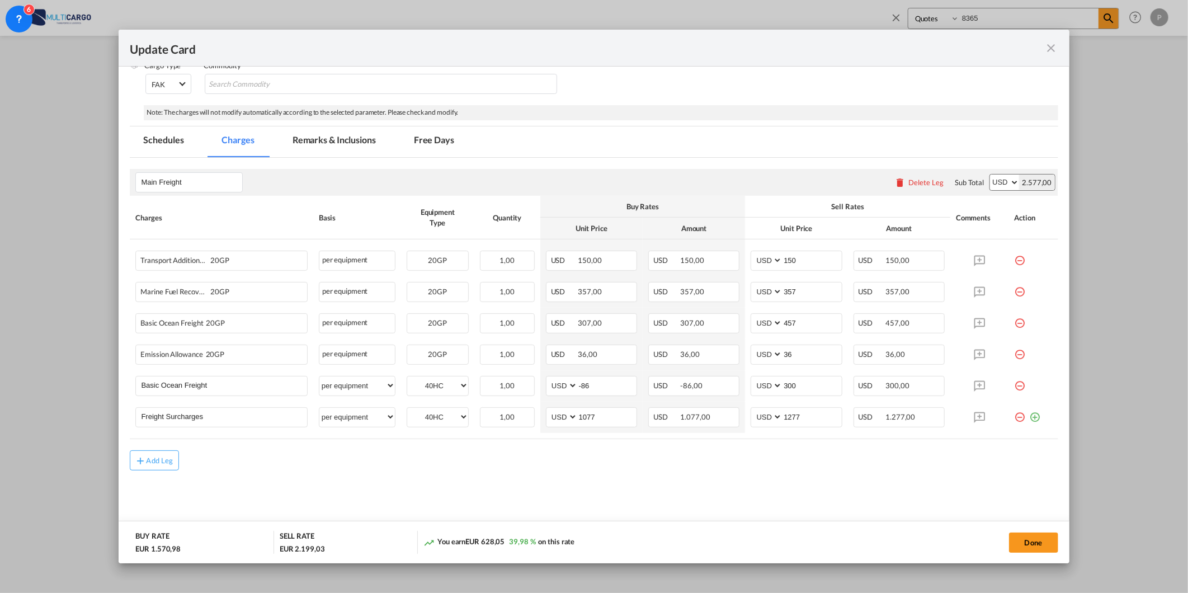
click at [1048, 47] on md-icon "icon-close fg-AAA8AD m-0 pointer" at bounding box center [1051, 47] width 13 height 13
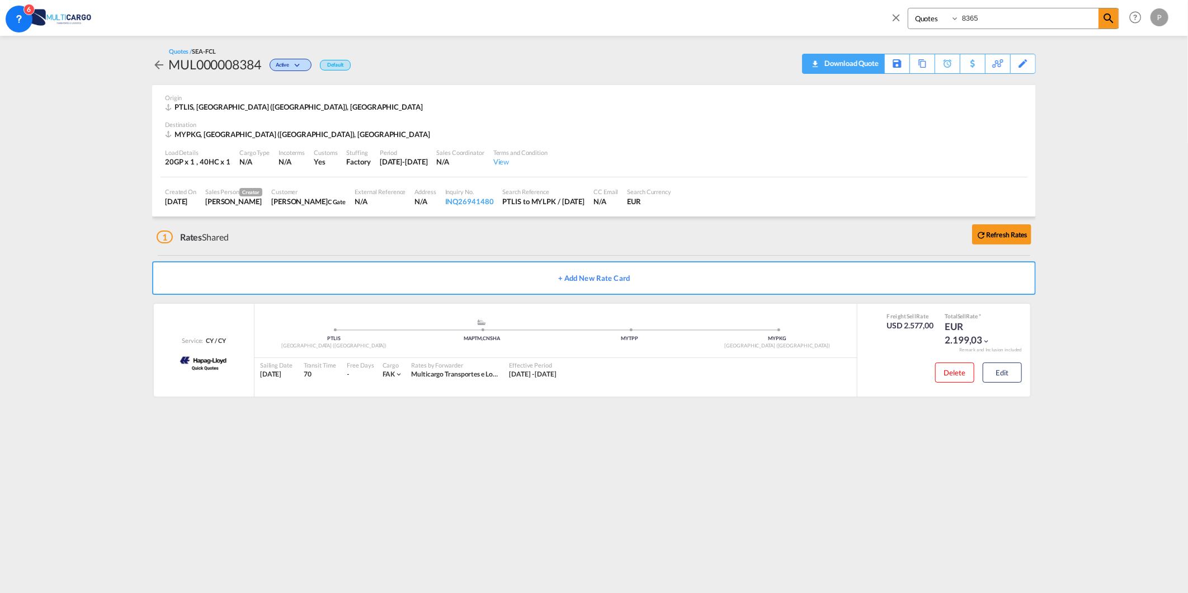
click at [862, 69] on div "Download Quote" at bounding box center [850, 63] width 57 height 18
click at [691, 512] on md-content "Quotes 8365 P My Profile Logout Activity Monitor Quotation created - MUL0000083…" at bounding box center [594, 296] width 1188 height 593
